Goal: Answer question/provide support: Share knowledge or assist other users

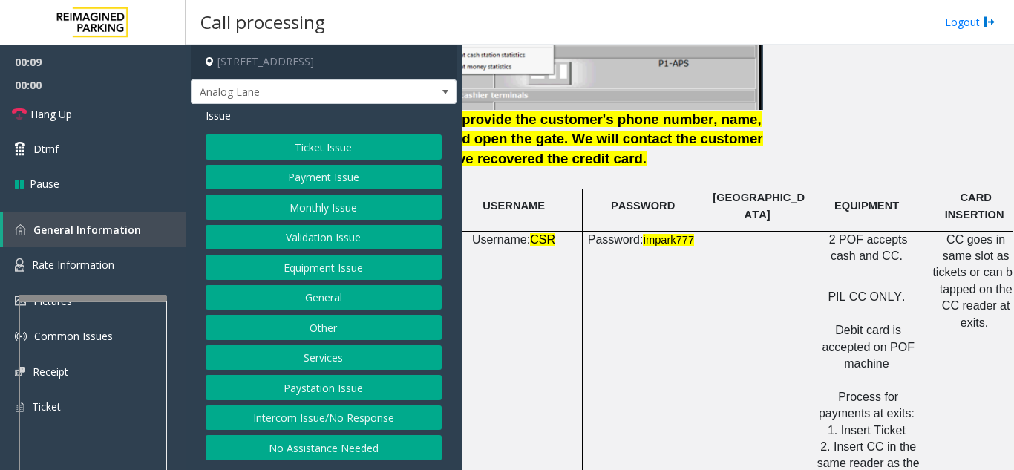
scroll to position [2003, 263]
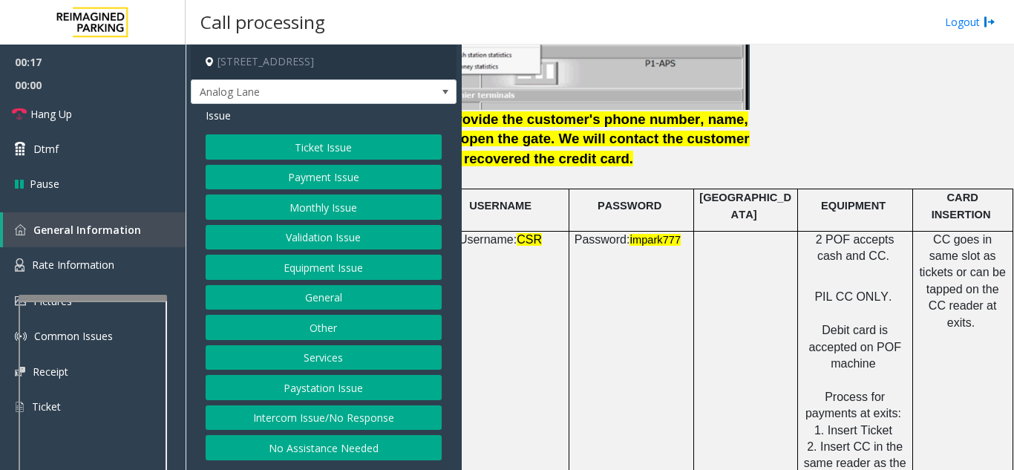
click at [321, 172] on button "Payment Issue" at bounding box center [324, 177] width 236 height 25
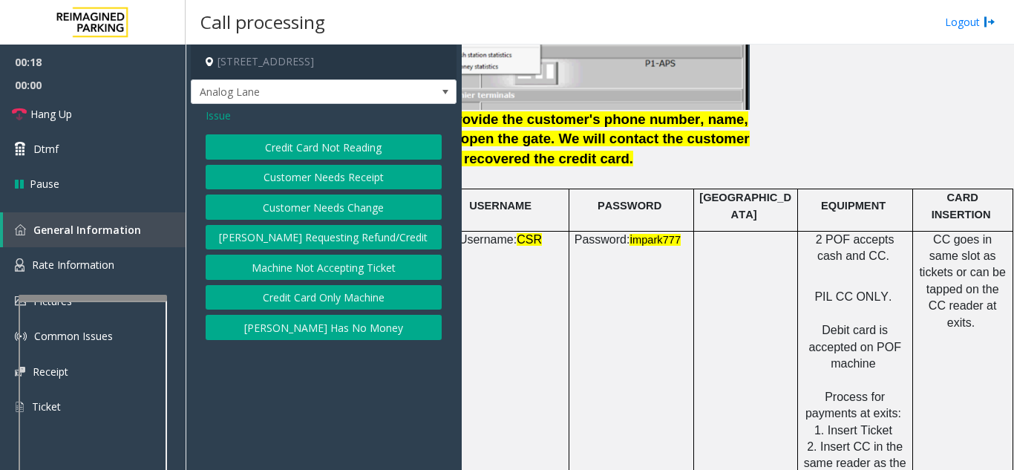
click at [321, 156] on button "Credit Card Not Reading" at bounding box center [324, 146] width 236 height 25
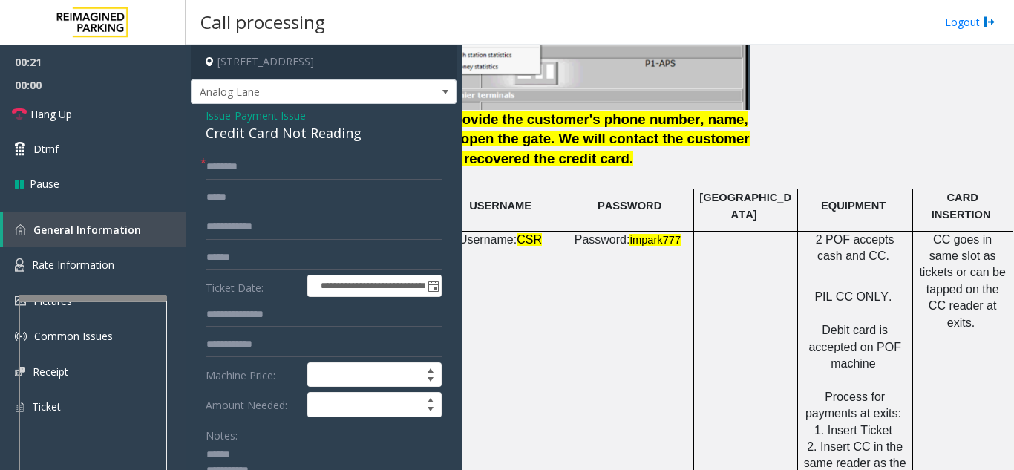
click at [253, 453] on textarea at bounding box center [318, 471] width 225 height 56
drag, startPoint x: 200, startPoint y: 130, endPoint x: 379, endPoint y: 138, distance: 179.0
type textarea "**********"
click at [309, 424] on div "Notes:" at bounding box center [324, 460] width 236 height 76
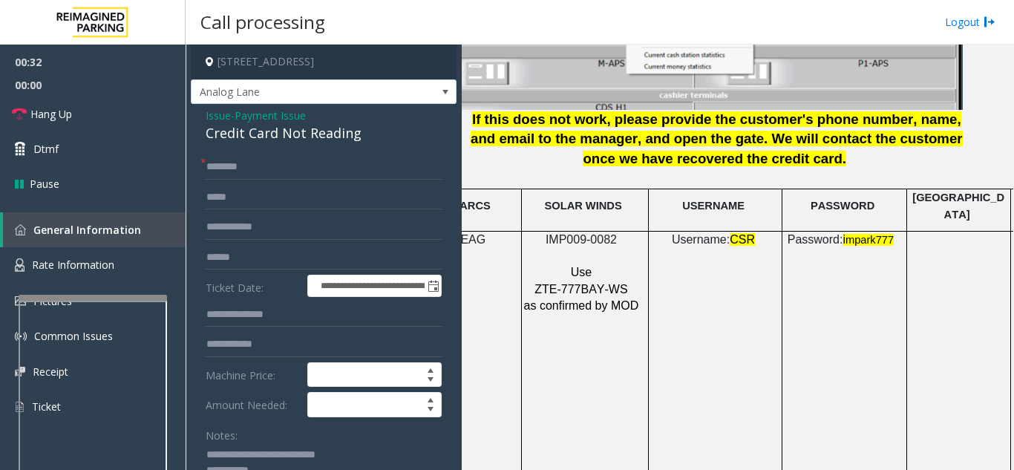
scroll to position [2003, 0]
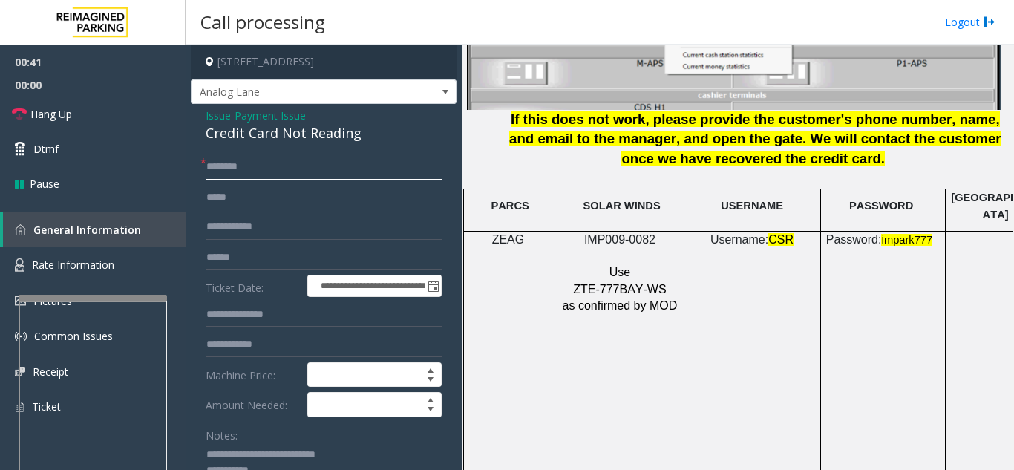
click at [324, 171] on input "text" at bounding box center [324, 166] width 236 height 25
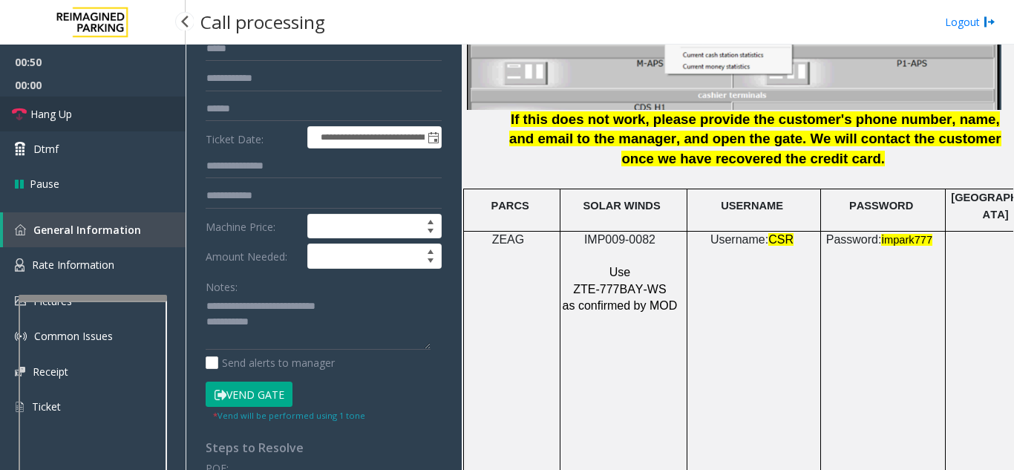
type input "**"
click at [107, 117] on link "Hang Up" at bounding box center [92, 113] width 185 height 35
click at [334, 335] on textarea at bounding box center [318, 323] width 225 height 56
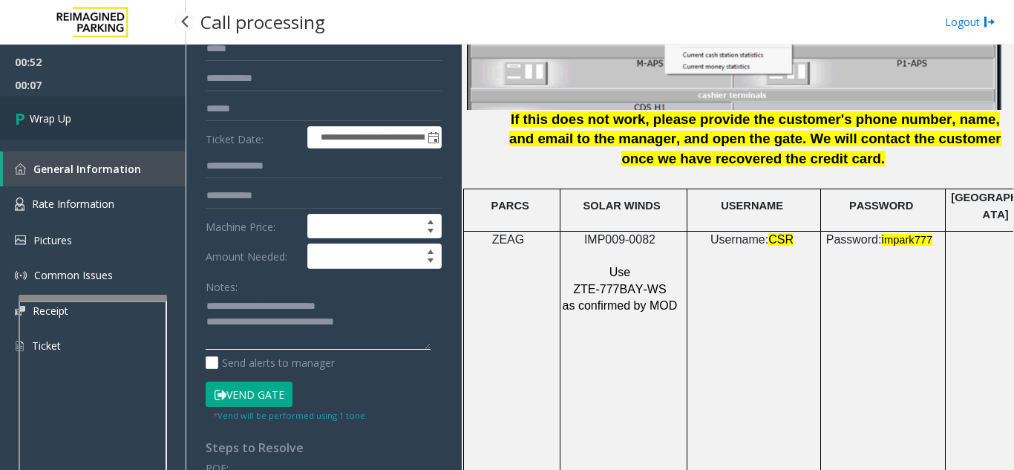
type textarea "**********"
click at [154, 111] on link "Wrap Up" at bounding box center [92, 118] width 185 height 44
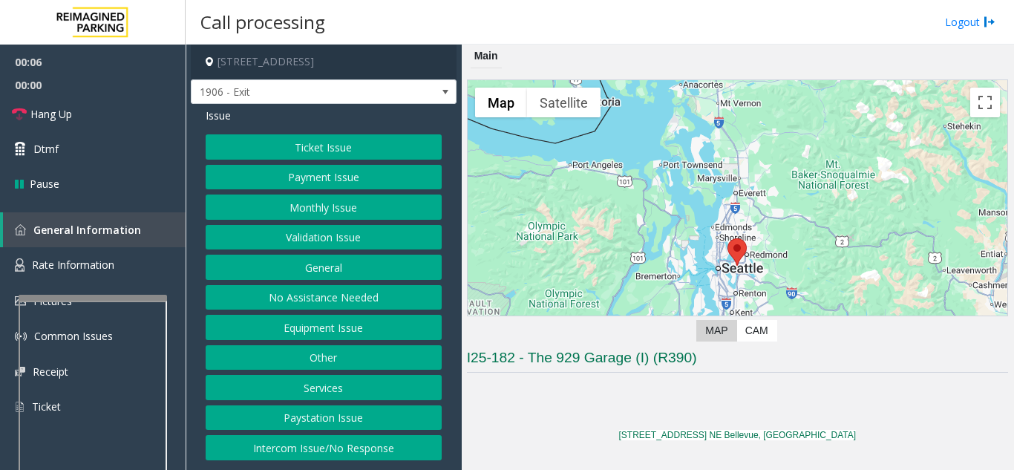
scroll to position [371, 0]
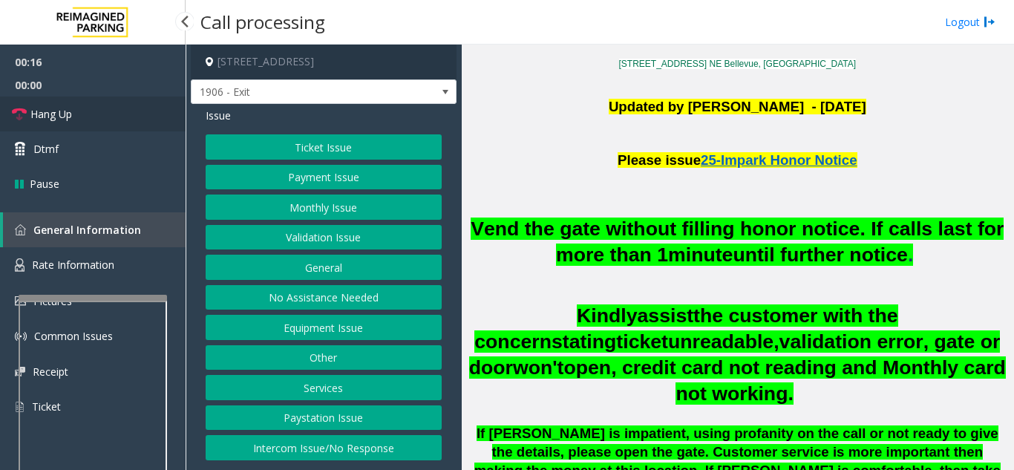
click at [74, 113] on link "Hang Up" at bounding box center [92, 113] width 185 height 35
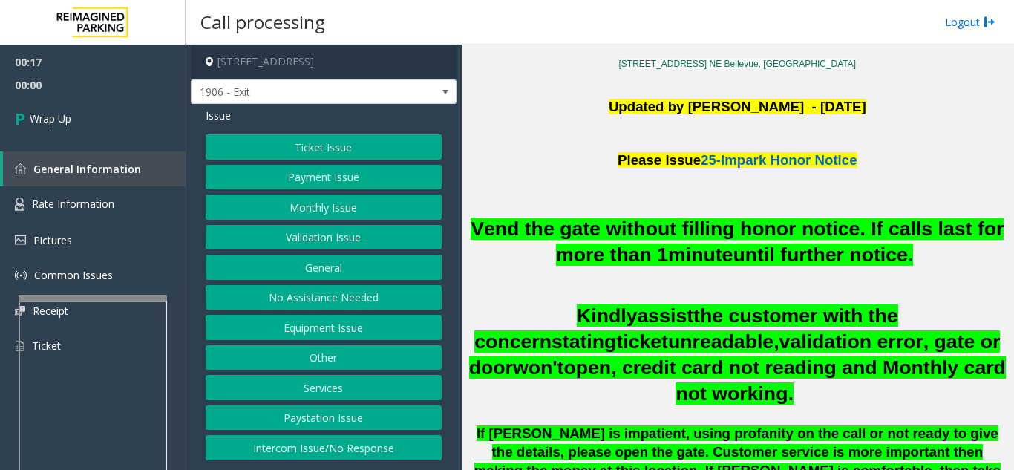
drag, startPoint x: 335, startPoint y: 443, endPoint x: 341, endPoint y: 406, distance: 37.6
click at [335, 441] on button "Intercom Issue/No Response" at bounding box center [324, 447] width 236 height 25
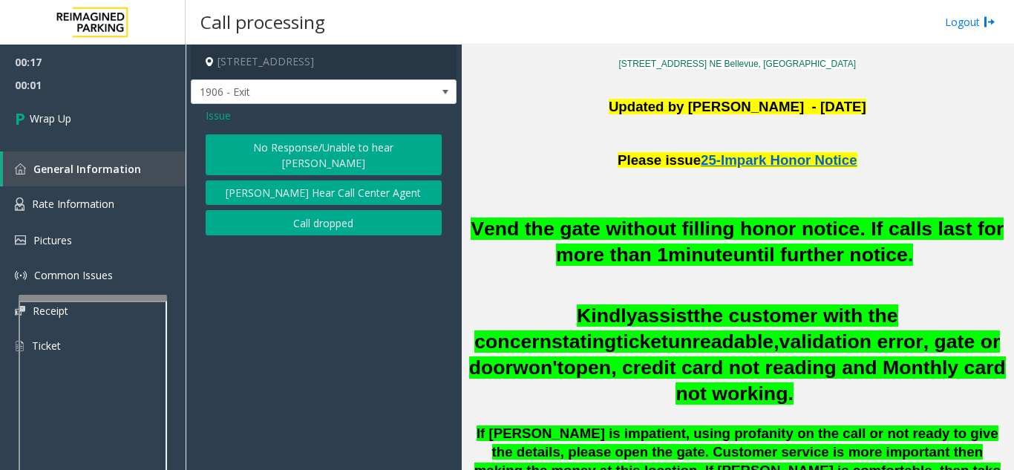
click at [329, 148] on button "No Response/Unable to hear [PERSON_NAME]" at bounding box center [324, 154] width 236 height 41
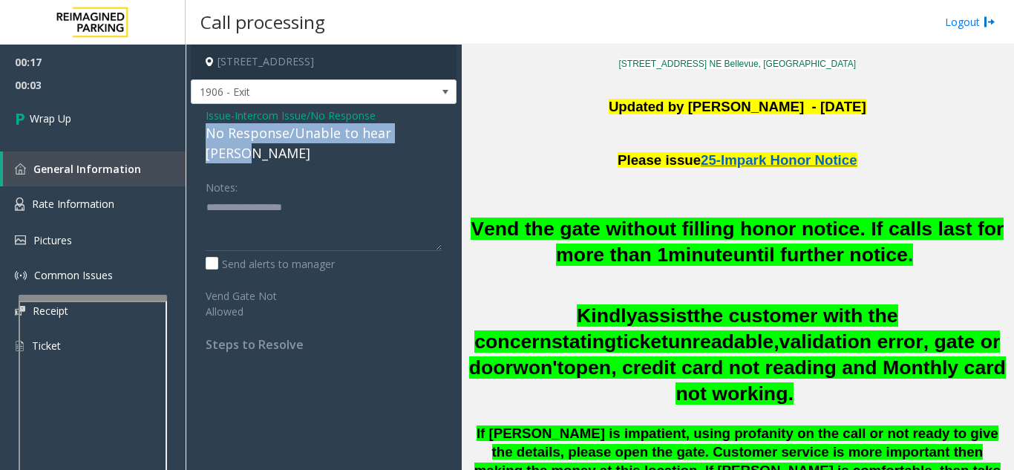
drag, startPoint x: 200, startPoint y: 133, endPoint x: 452, endPoint y: 135, distance: 251.5
click at [452, 135] on div "Issue - Intercom Issue/No Response No Response/Unable to hear [PERSON_NAME] Not…" at bounding box center [324, 235] width 266 height 263
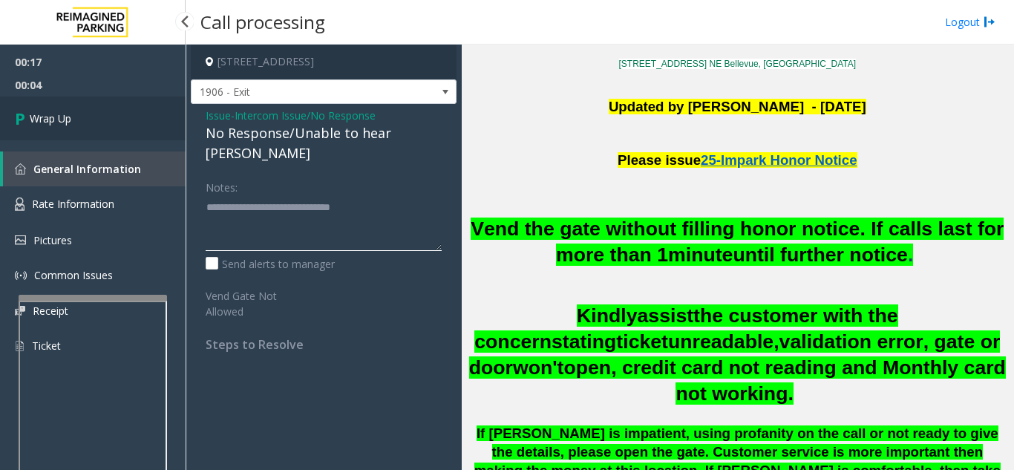
type textarea "**********"
click at [145, 131] on link "Wrap Up" at bounding box center [92, 118] width 185 height 44
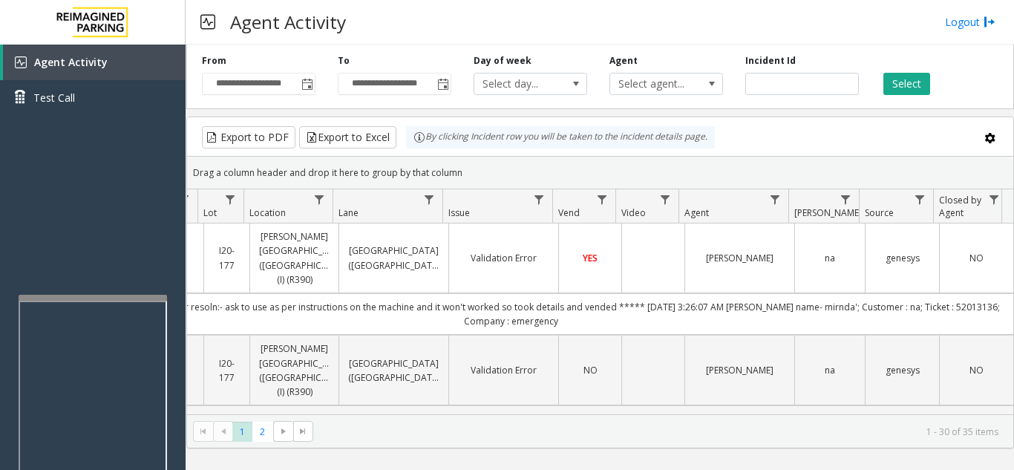
scroll to position [0, 213]
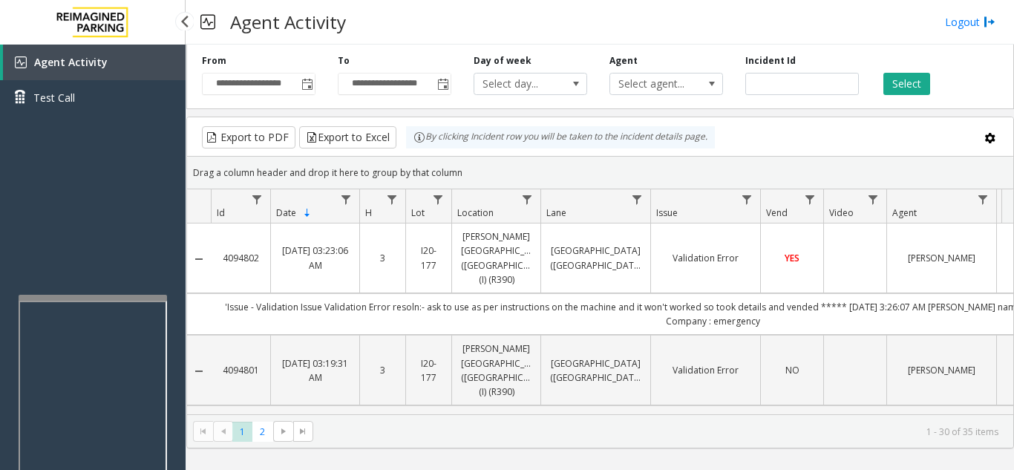
click at [104, 201] on div "Agent Activity Test Call" at bounding box center [92, 280] width 185 height 470
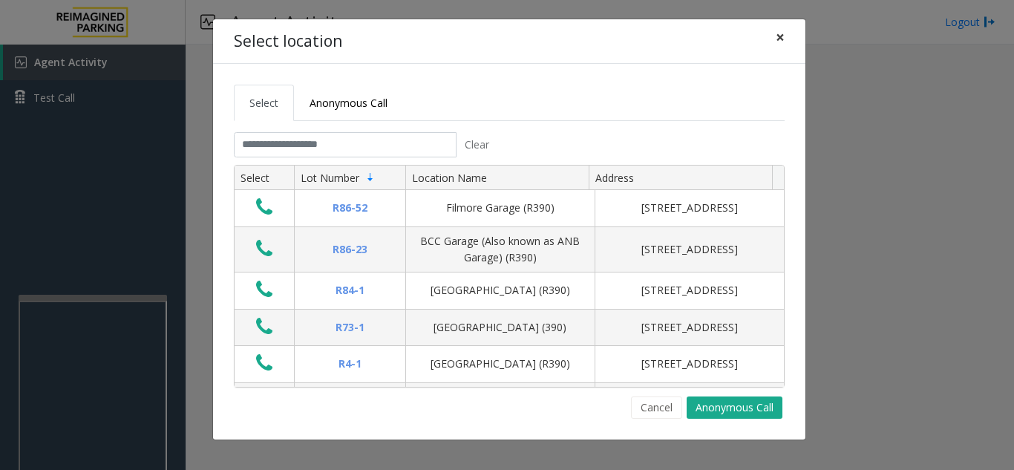
click at [784, 34] on button "×" at bounding box center [780, 37] width 30 height 36
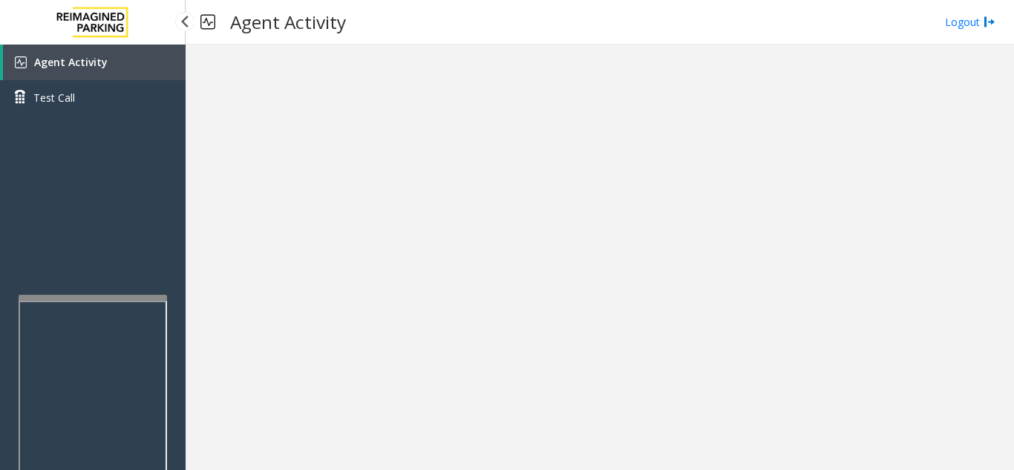
drag, startPoint x: 133, startPoint y: 61, endPoint x: 121, endPoint y: 211, distance: 151.1
click at [134, 61] on link "Agent Activity" at bounding box center [94, 63] width 183 height 36
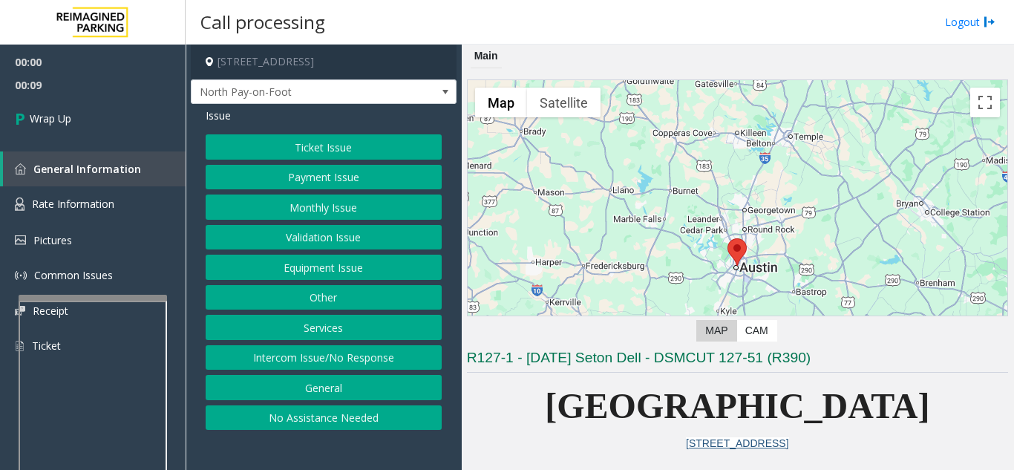
click at [348, 351] on button "Intercom Issue/No Response" at bounding box center [324, 357] width 236 height 25
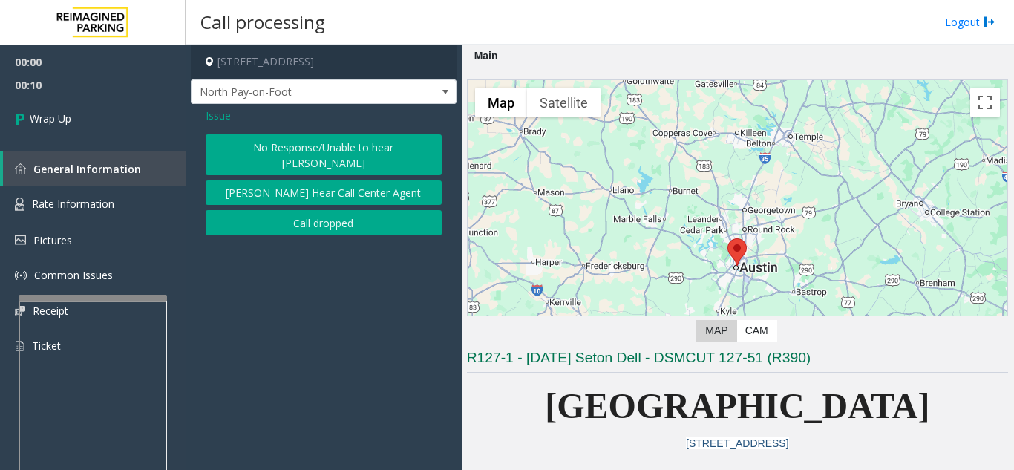
click at [331, 186] on button "[PERSON_NAME] Hear Call Center Agent" at bounding box center [324, 192] width 236 height 25
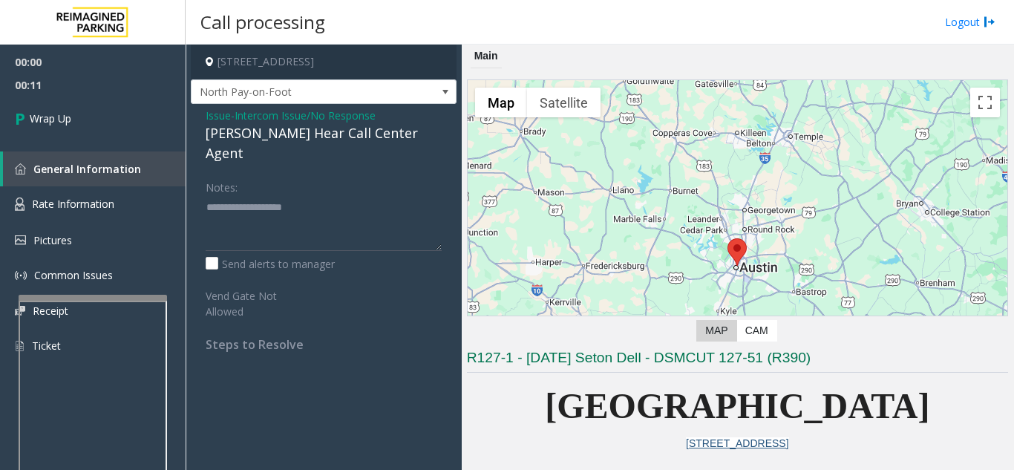
click at [217, 112] on span "Issue" at bounding box center [218, 116] width 25 height 16
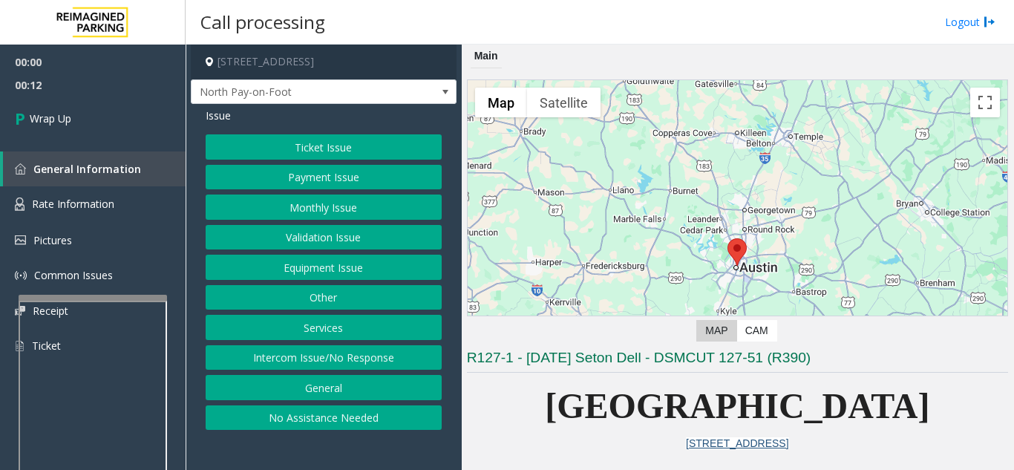
click at [331, 358] on button "Intercom Issue/No Response" at bounding box center [324, 357] width 236 height 25
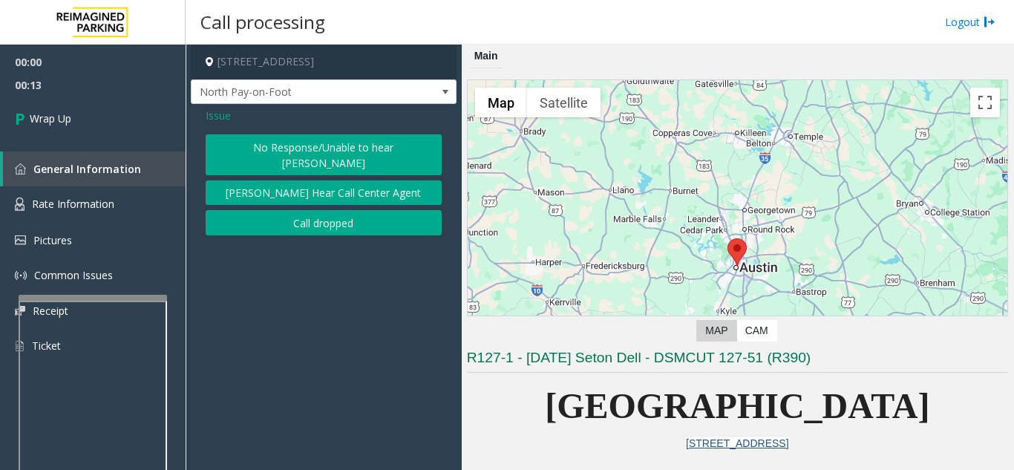
click at [327, 214] on button "Call dropped" at bounding box center [324, 222] width 236 height 25
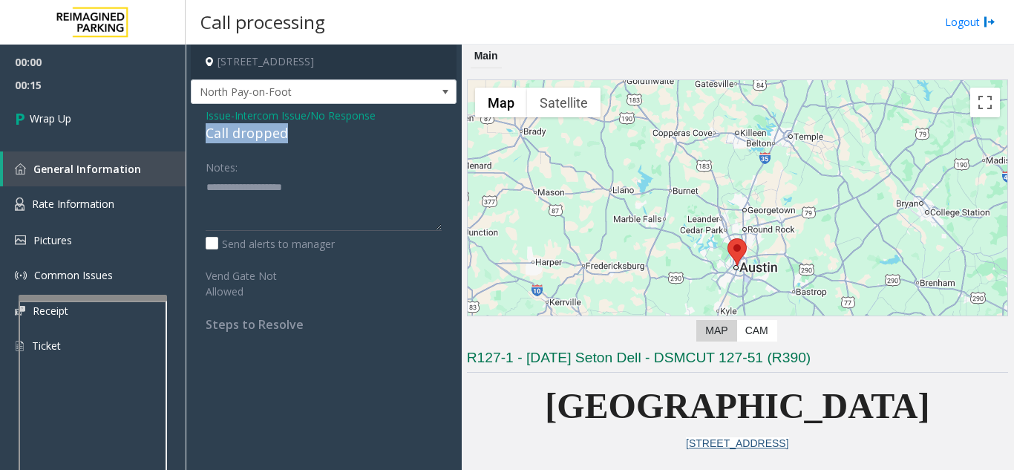
drag, startPoint x: 207, startPoint y: 134, endPoint x: 289, endPoint y: 134, distance: 82.4
click at [296, 135] on div "Call dropped" at bounding box center [324, 133] width 236 height 20
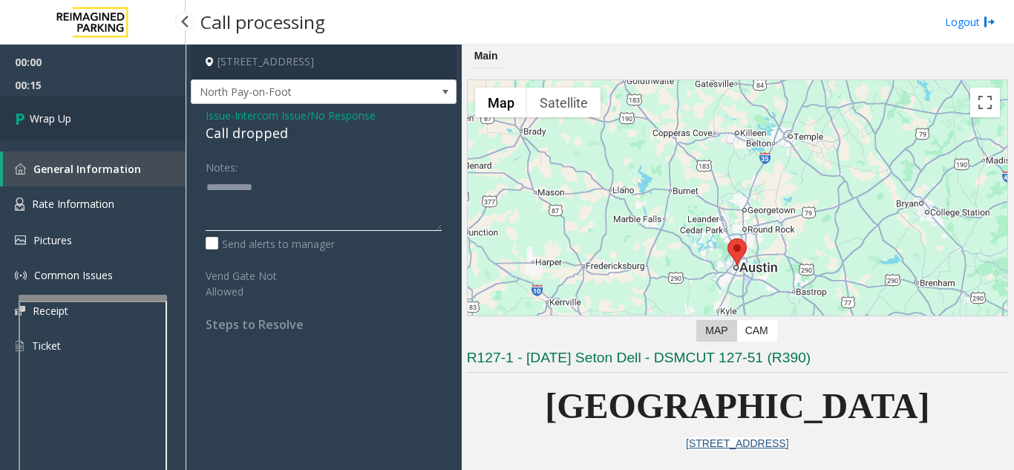
type textarea "**********"
click at [98, 128] on link "Wrap Up" at bounding box center [92, 118] width 185 height 44
